Goal: Use online tool/utility: Utilize a website feature to perform a specific function

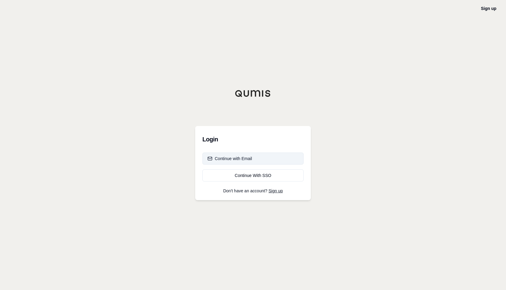
click at [228, 158] on div "Continue with Email" at bounding box center [229, 158] width 45 height 6
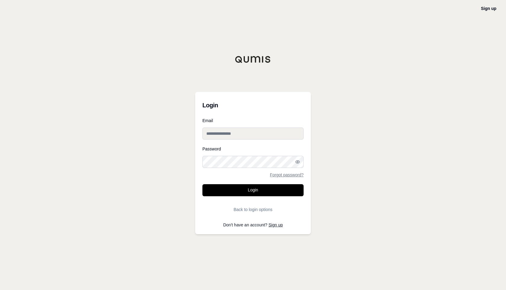
type input "**********"
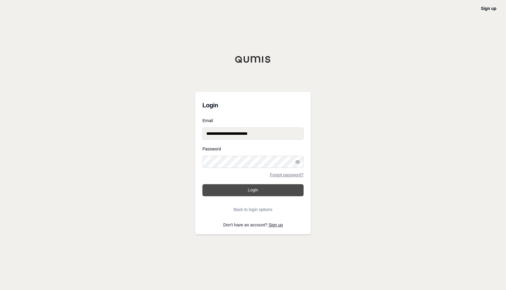
click at [242, 186] on button "Login" at bounding box center [252, 190] width 101 height 12
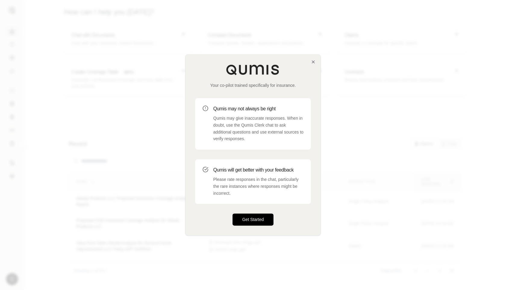
click at [251, 217] on button "Get Started" at bounding box center [252, 219] width 41 height 12
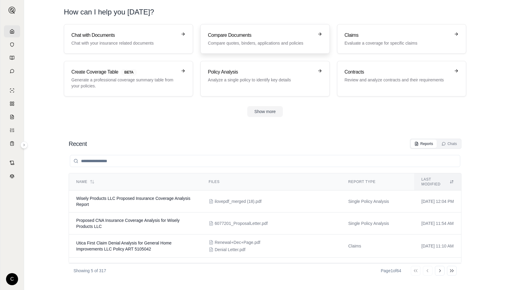
click at [225, 42] on p "Compare quotes, binders, applications and policies" at bounding box center [261, 43] width 106 height 6
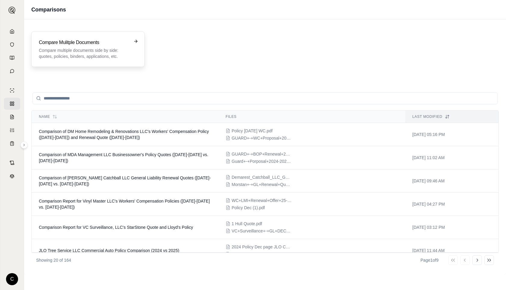
click at [110, 61] on div "Compare Mulitple Documents Compare multiple documents side by side: quotes, pol…" at bounding box center [87, 49] width 113 height 36
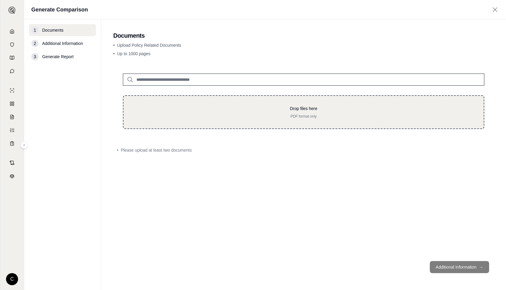
click at [172, 111] on p "Drop files here" at bounding box center [303, 108] width 341 height 6
type input "**********"
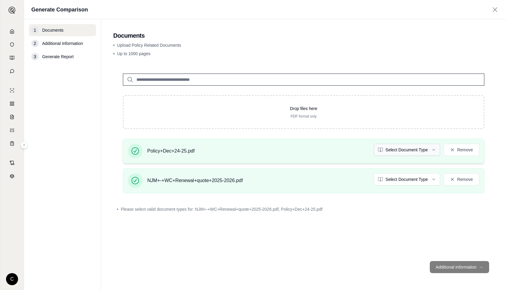
click at [394, 153] on html "C Generate Comparison 1 Documents 2 Additional Information 3 Generate Report Do…" at bounding box center [253, 145] width 506 height 290
click at [393, 184] on html "C Generate Comparison 1 Documents 2 Additional Information 3 Generate Report Do…" at bounding box center [253, 145] width 506 height 290
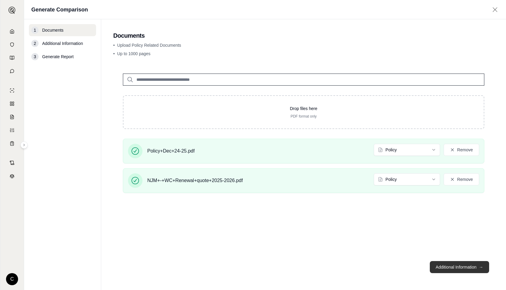
click at [446, 262] on button "Additional Information →" at bounding box center [459, 267] width 59 height 12
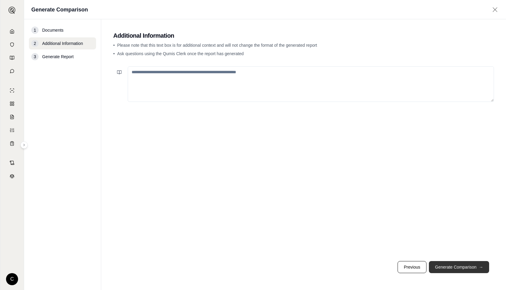
click at [450, 271] on button "Generate Comparison →" at bounding box center [459, 267] width 60 height 12
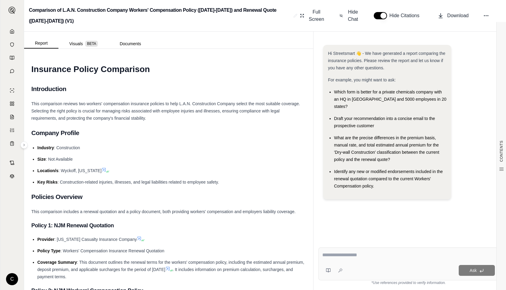
type textarea "*"
type textarea "**********"
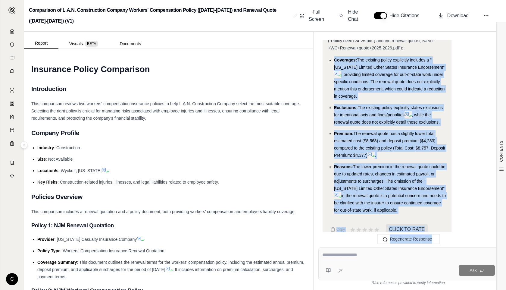
scroll to position [1490, 0]
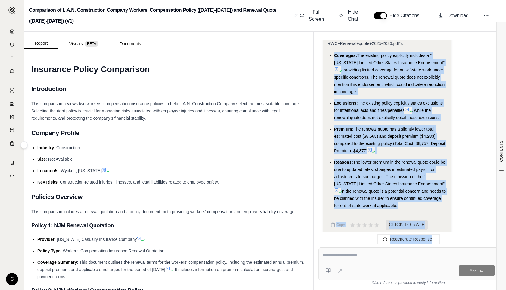
drag, startPoint x: 335, startPoint y: 87, endPoint x: 408, endPoint y: 196, distance: 131.7
click at [408, 196] on ul "Coverages: The existing policy explicitly includes a "[US_STATE] Limited Other …" at bounding box center [387, 130] width 118 height 157
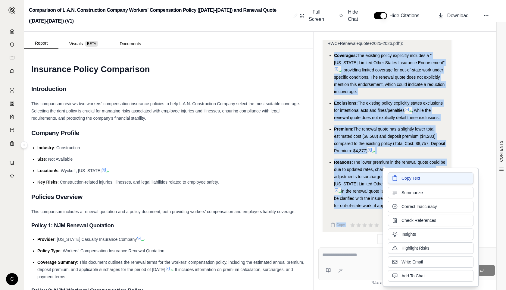
click at [407, 179] on span "Copy Text" at bounding box center [410, 178] width 19 height 6
